Goal: Task Accomplishment & Management: Use online tool/utility

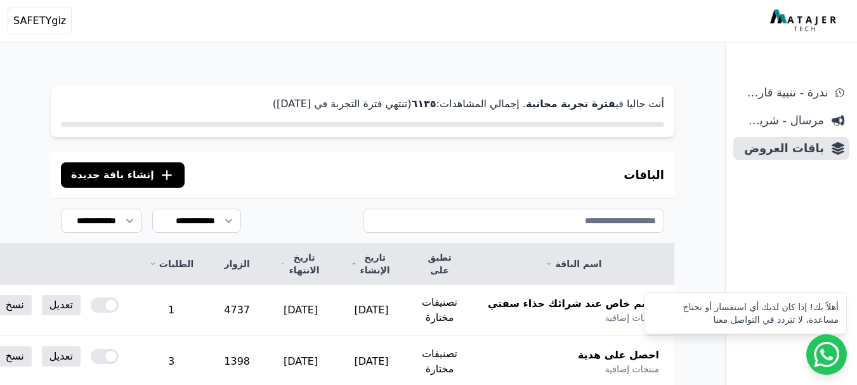
scroll to position [190, 0]
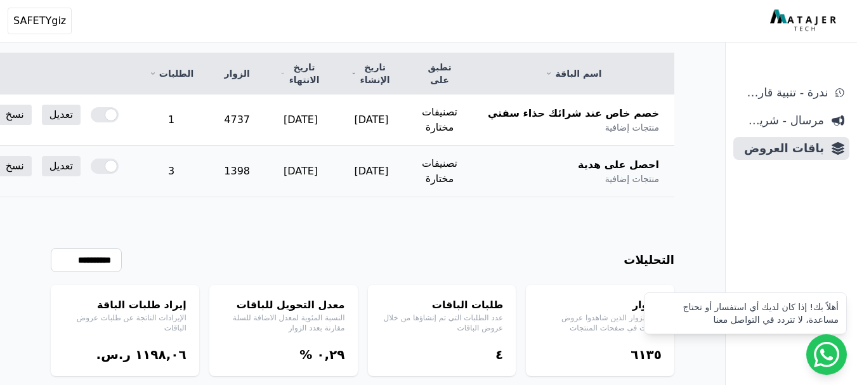
click at [119, 164] on div at bounding box center [105, 166] width 28 height 15
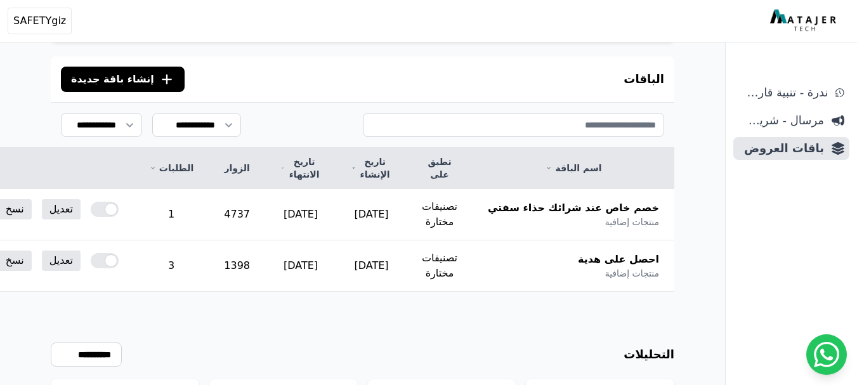
scroll to position [128, 0]
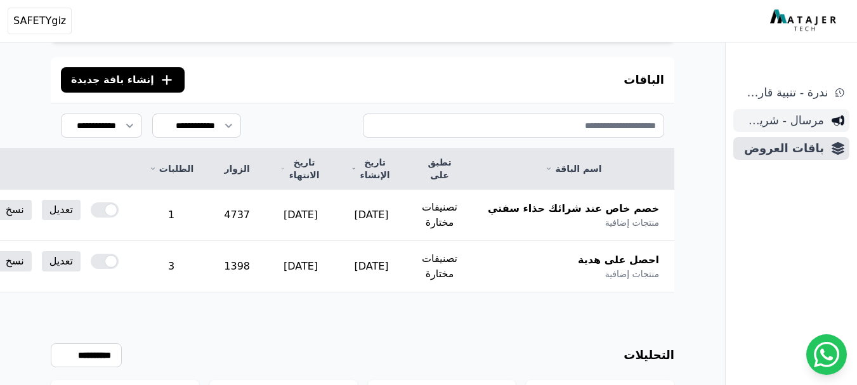
click at [769, 122] on span "مرسال - شريط دعاية" at bounding box center [781, 121] width 86 height 18
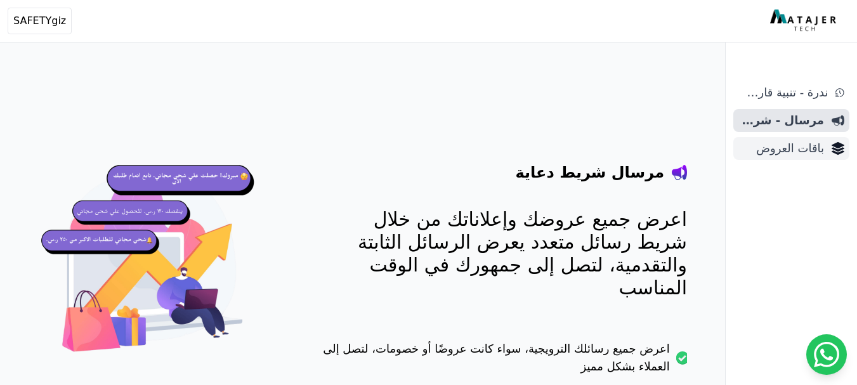
click at [783, 148] on span "باقات العروض" at bounding box center [781, 149] width 86 height 18
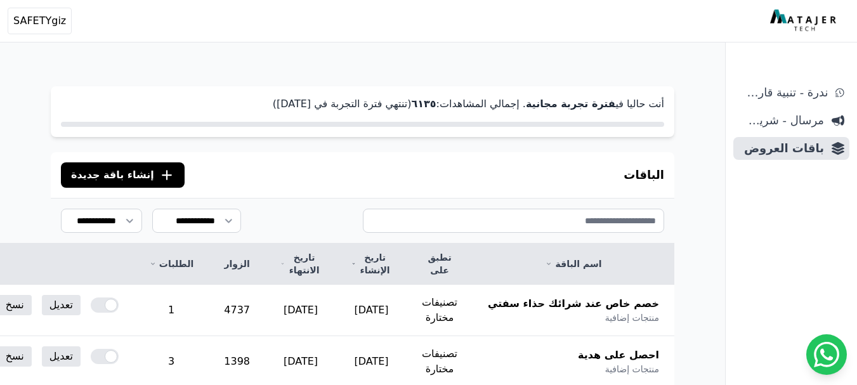
click at [122, 177] on span "إنشاء باقة جديدة" at bounding box center [112, 174] width 83 height 15
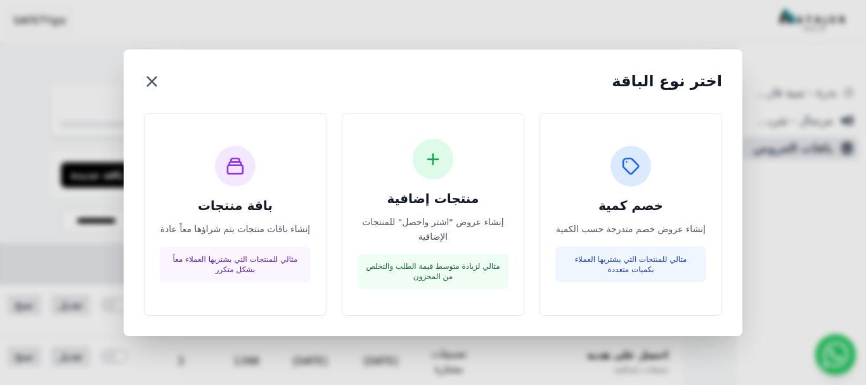
click at [150, 83] on button "×" at bounding box center [152, 81] width 16 height 23
